Goal: Information Seeking & Learning: Check status

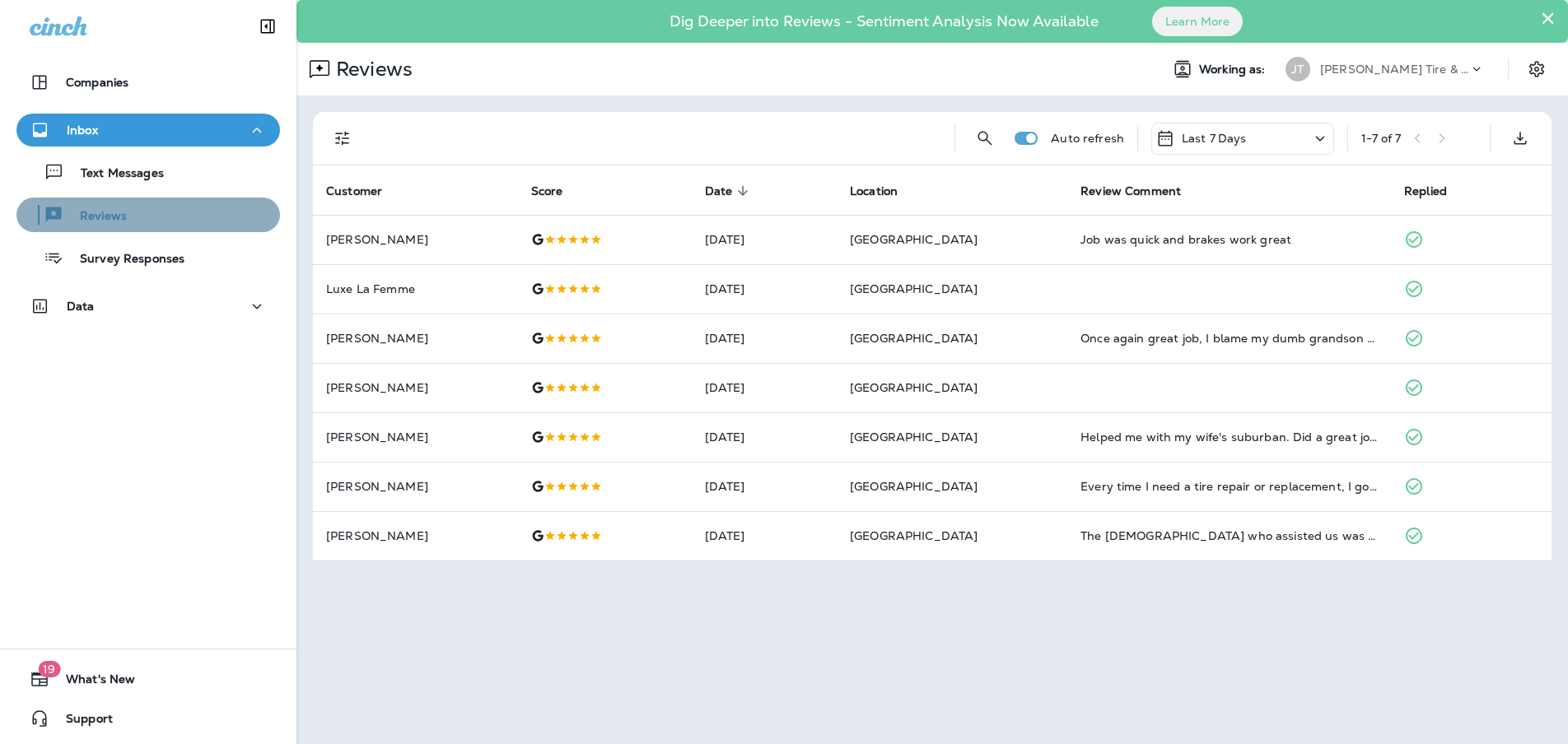
click at [127, 230] on button "Reviews" at bounding box center [148, 215] width 263 height 35
click at [113, 131] on div "Inbox" at bounding box center [148, 130] width 237 height 21
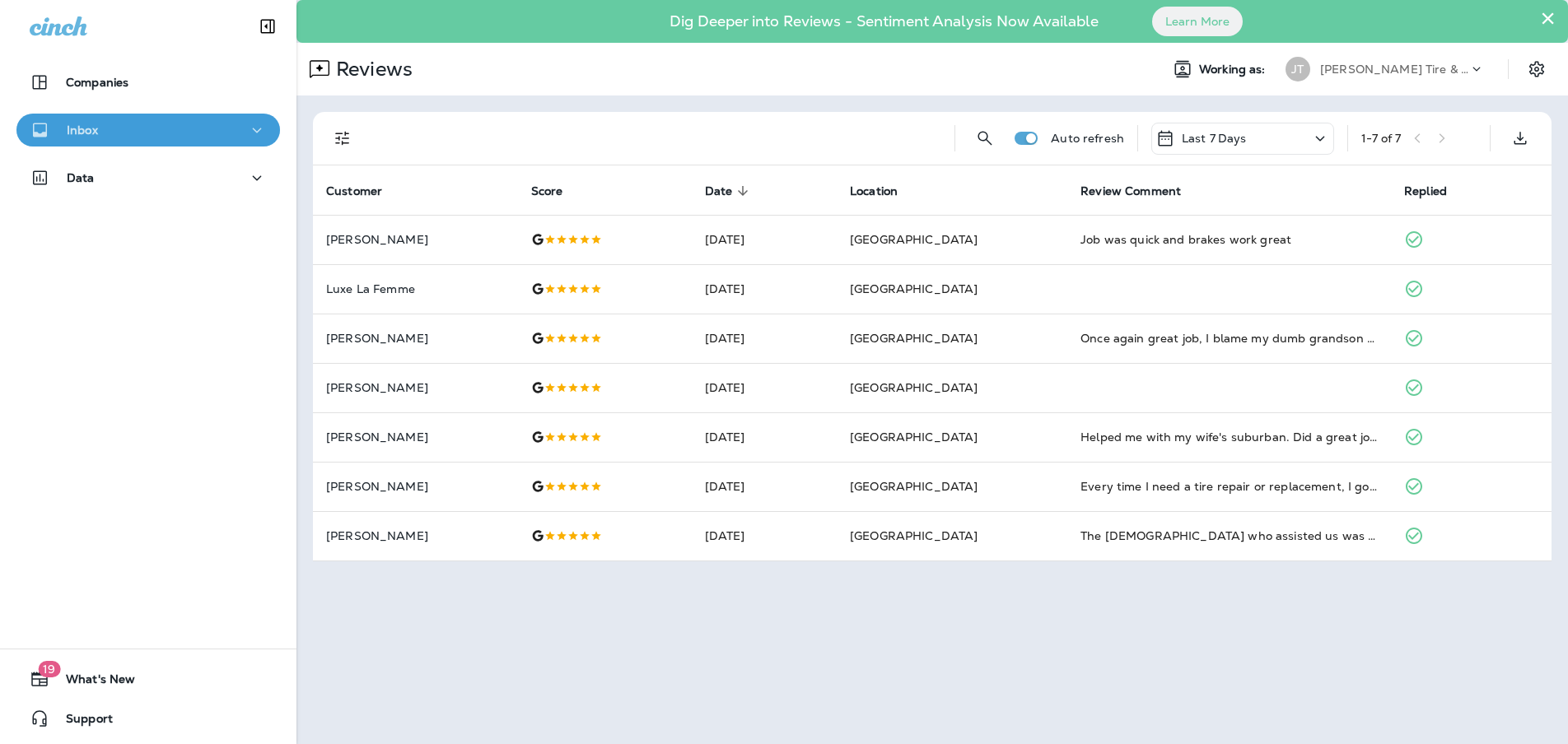
click at [112, 124] on div "Inbox" at bounding box center [148, 130] width 237 height 21
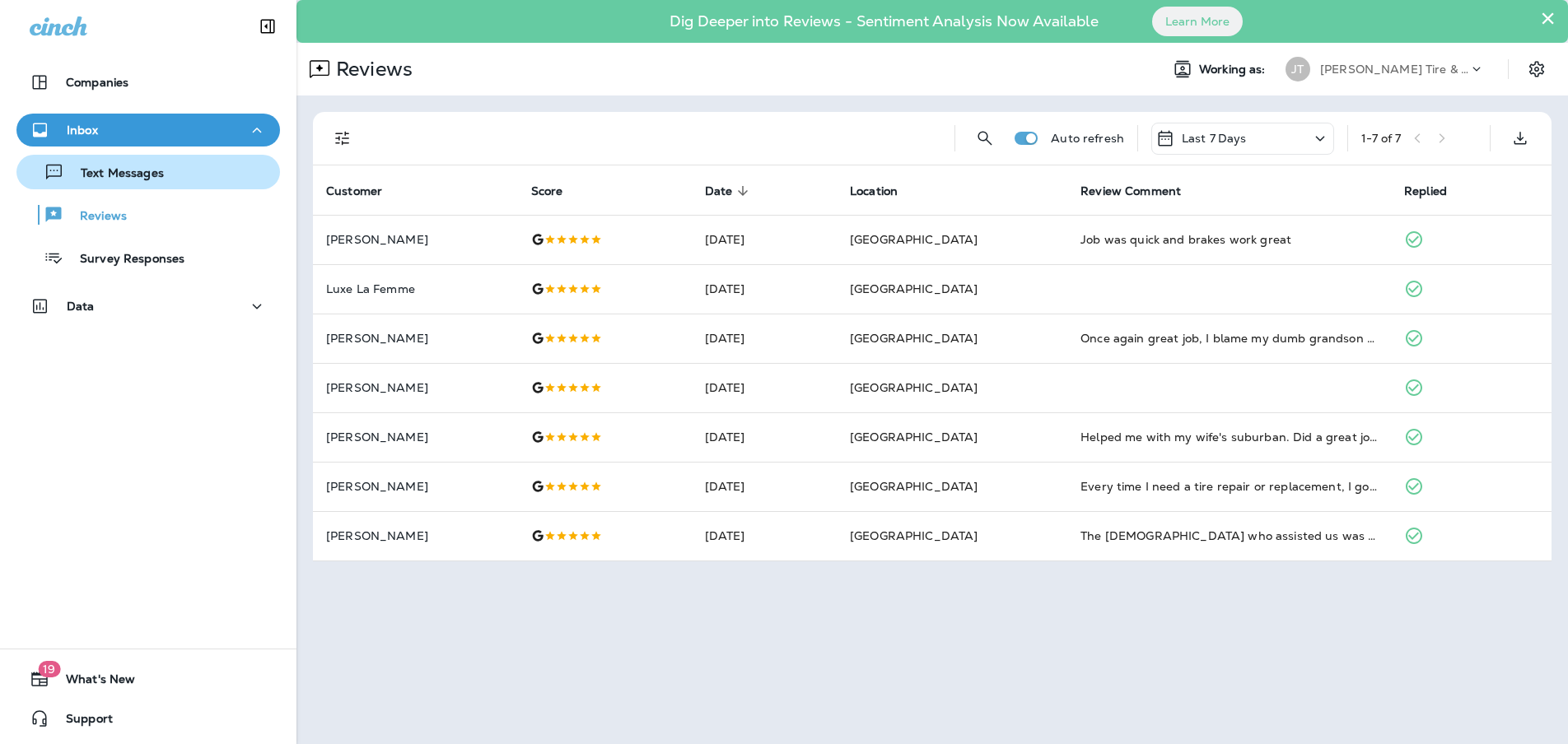
click at [111, 169] on p "Text Messages" at bounding box center [114, 174] width 100 height 16
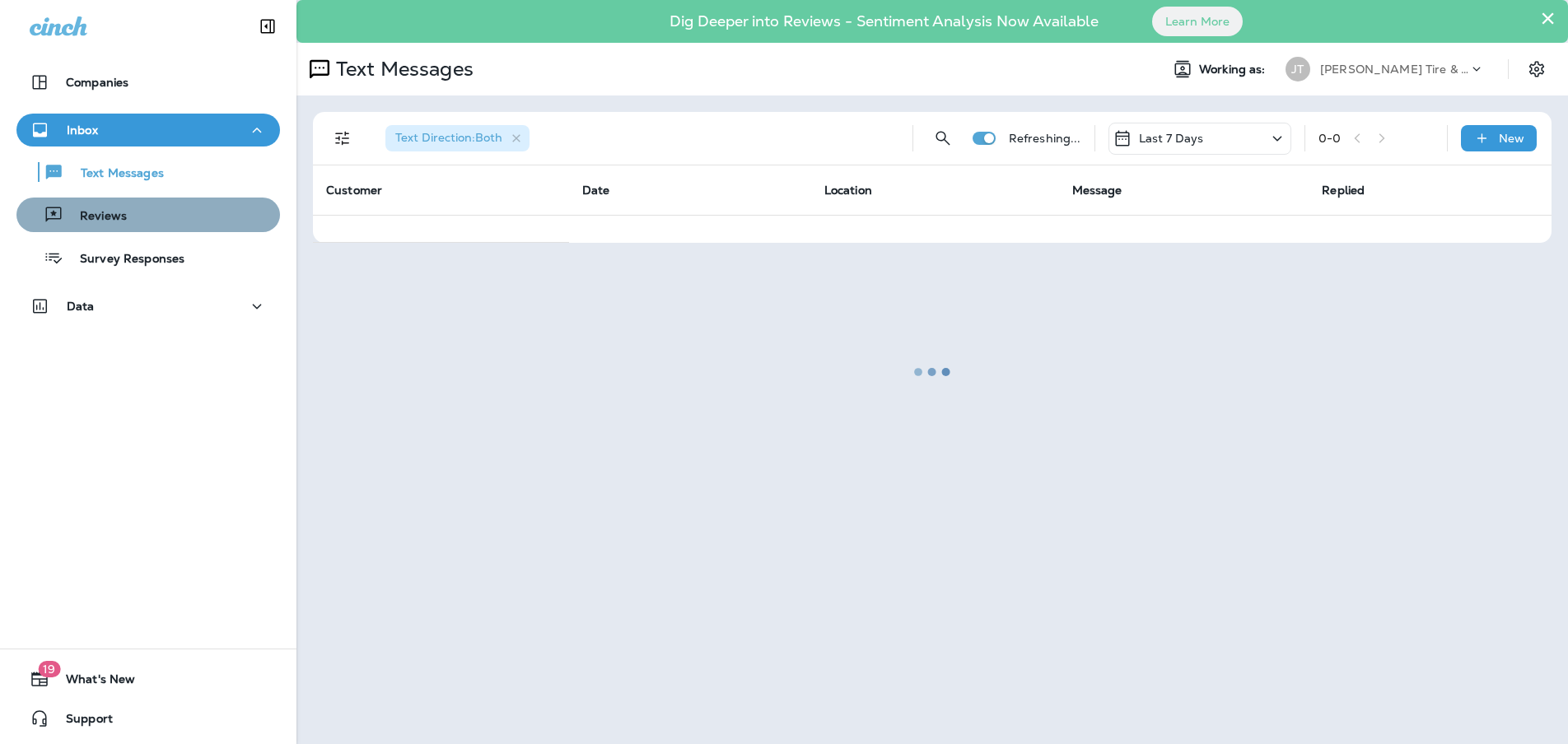
click at [101, 221] on p "Reviews" at bounding box center [95, 217] width 63 height 16
